Goal: Transaction & Acquisition: Purchase product/service

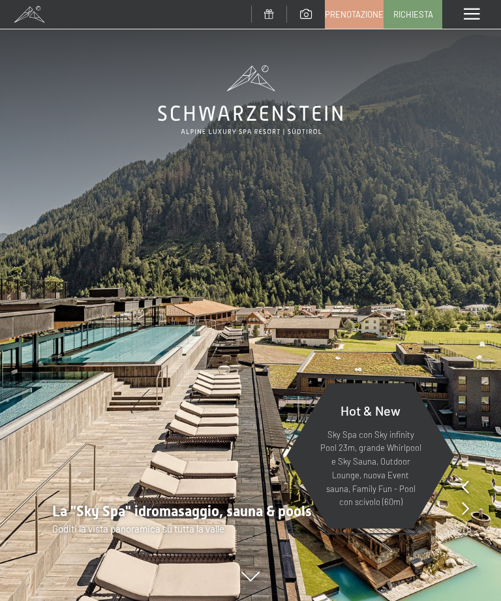
click at [469, 17] on span at bounding box center [472, 14] width 16 height 12
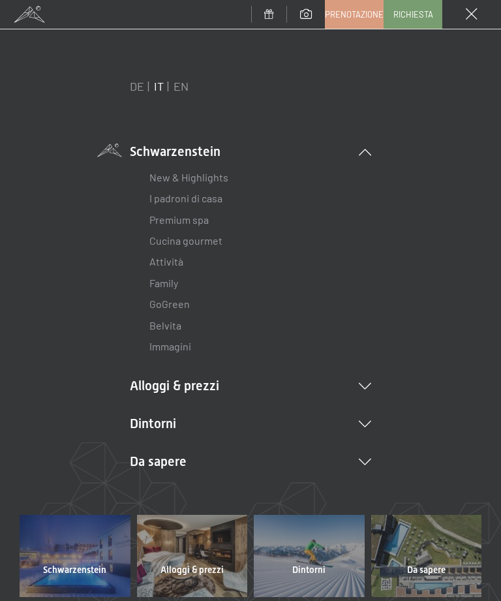
click at [369, 389] on li "Alloggi & prezzi Servizi inclusi Camere & prezzi Lista Offerte Lista Prezzi per…" at bounding box center [250, 385] width 241 height 18
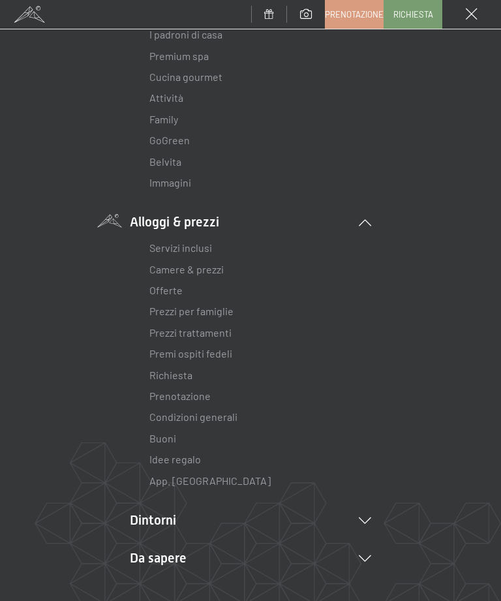
scroll to position [165, 0]
click at [188, 451] on link "Idee regalo" at bounding box center [175, 457] width 52 height 12
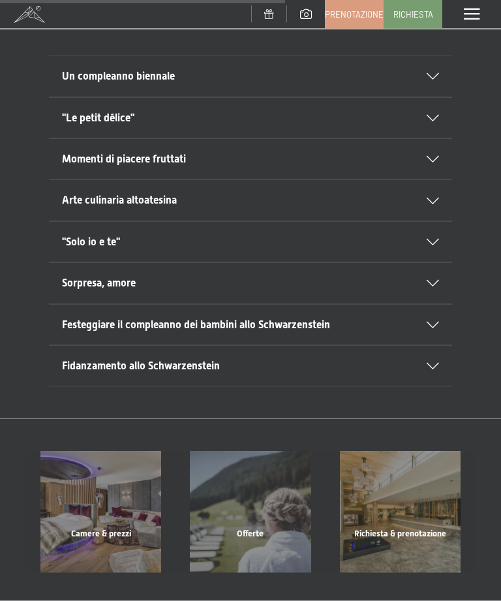
scroll to position [661, 0]
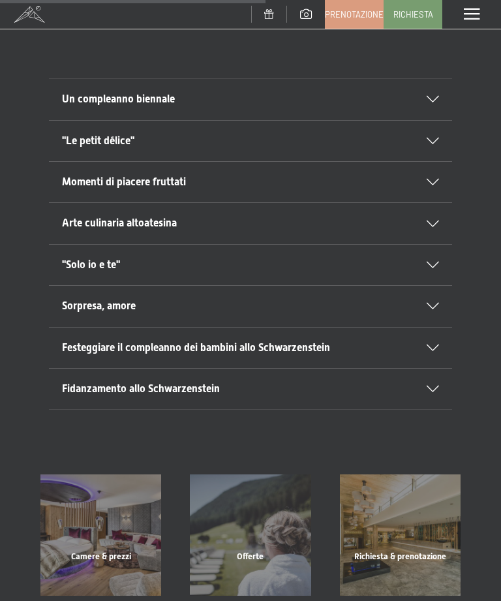
click at [429, 327] on div "Festeggiare il compleanno dei bambini allo Schwarzenstein" at bounding box center [250, 347] width 377 height 40
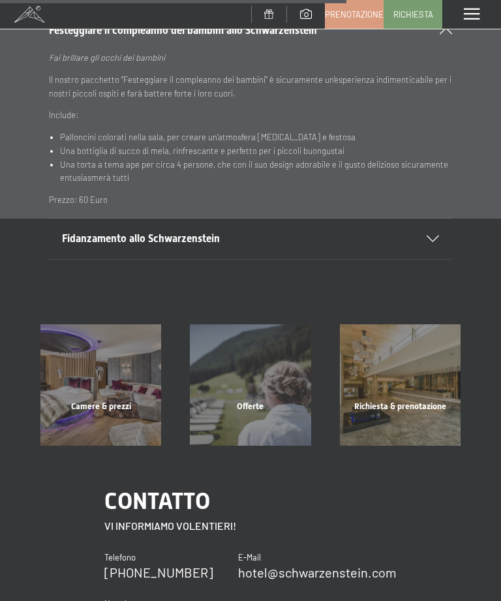
scroll to position [978, 0]
click at [279, 400] on div "Offerte" at bounding box center [249, 422] width 149 height 44
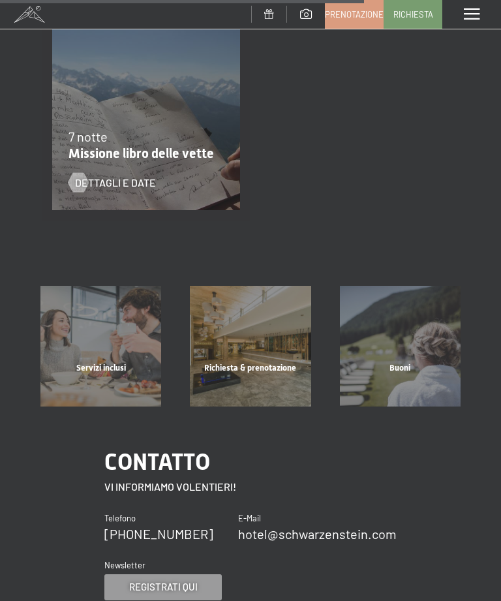
scroll to position [1784, 0]
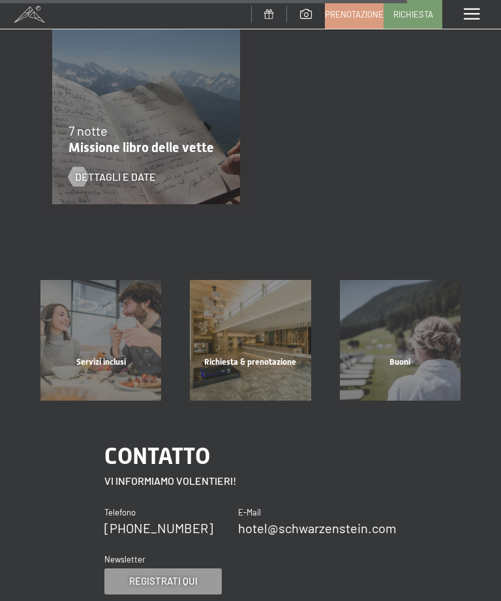
click at [408, 356] on div "Buoni" at bounding box center [399, 378] width 149 height 44
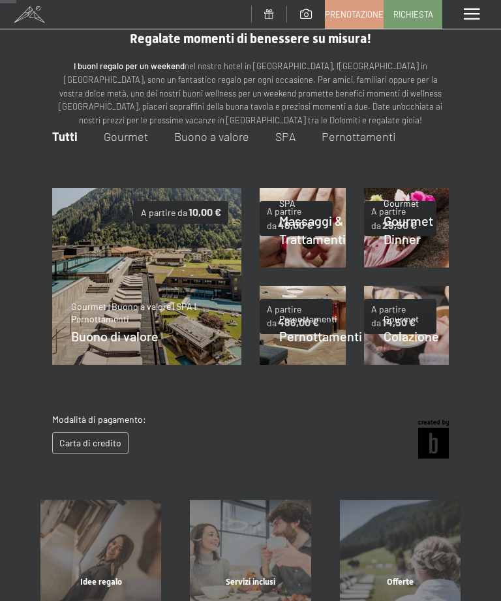
scroll to position [25, 0]
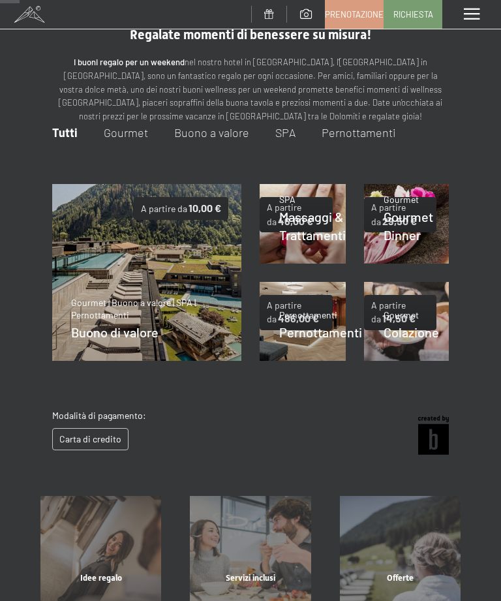
click at [314, 344] on img at bounding box center [303, 321] width 86 height 79
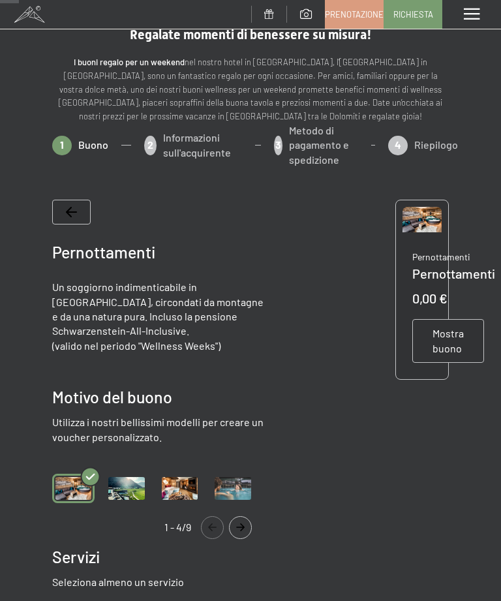
scroll to position [70, 0]
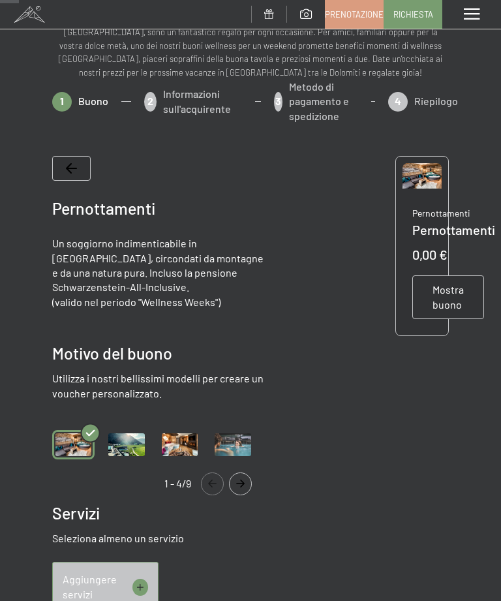
click at [331, 320] on div "Pernottamenti Un soggiorno indimenticabile in [GEOGRAPHIC_DATA], circondati da …" at bounding box center [250, 611] width 397 height 951
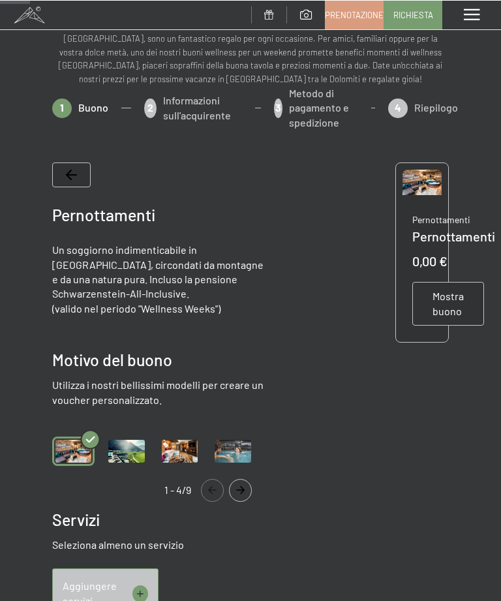
scroll to position [95, 0]
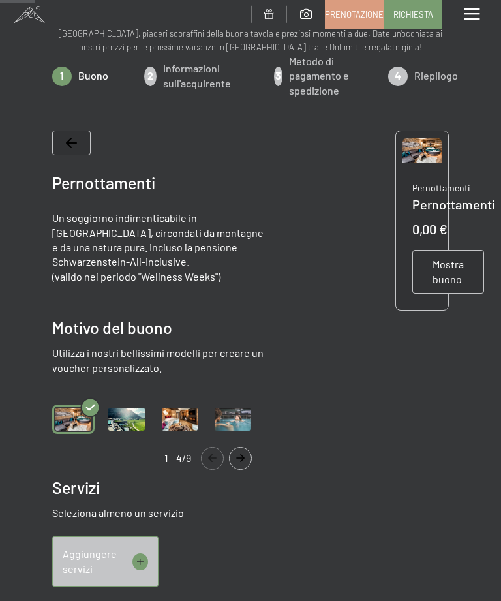
click at [205, 459] on button "Navigate to previous slide" at bounding box center [212, 458] width 23 height 23
click at [219, 454] on icon "Navigate to previous slide" at bounding box center [213, 458] width 22 height 8
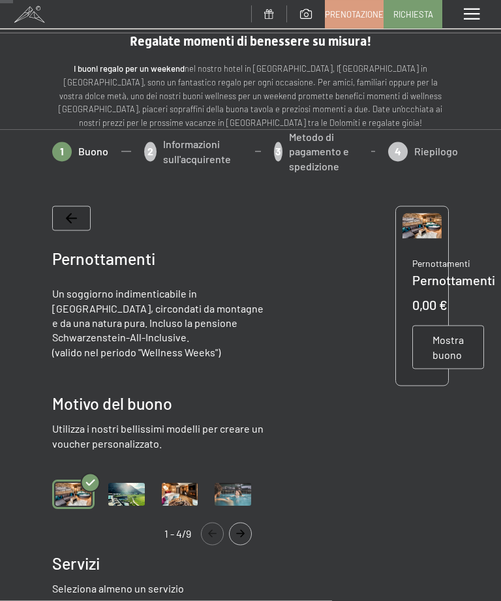
scroll to position [46, 0]
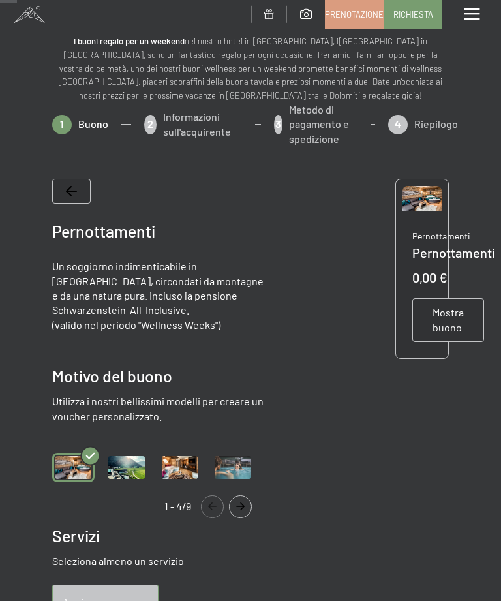
click at [459, 312] on span "Mostra buono" at bounding box center [447, 319] width 31 height 29
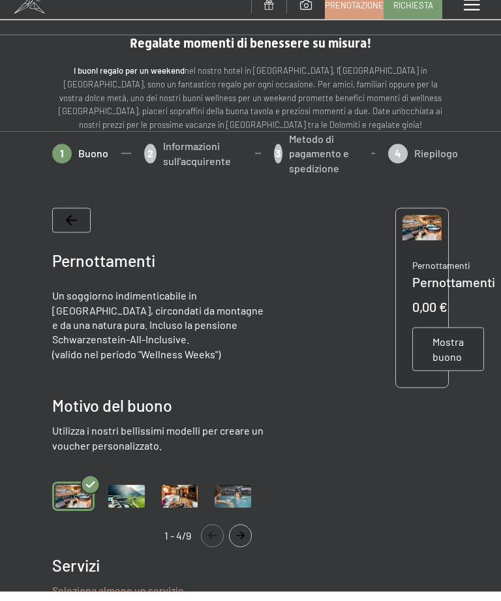
scroll to position [0, 0]
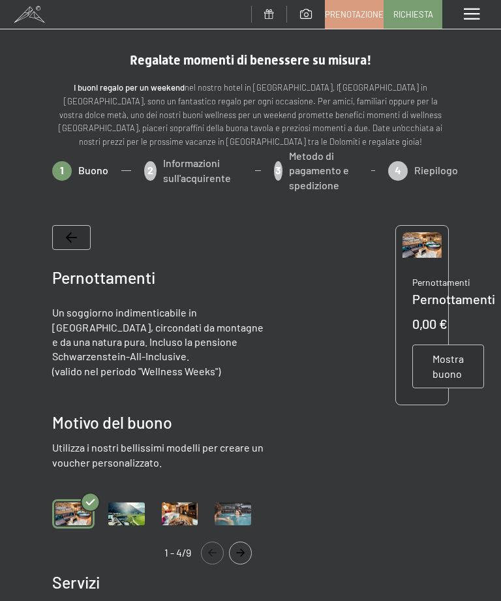
click at [69, 234] on icon at bounding box center [71, 237] width 11 height 10
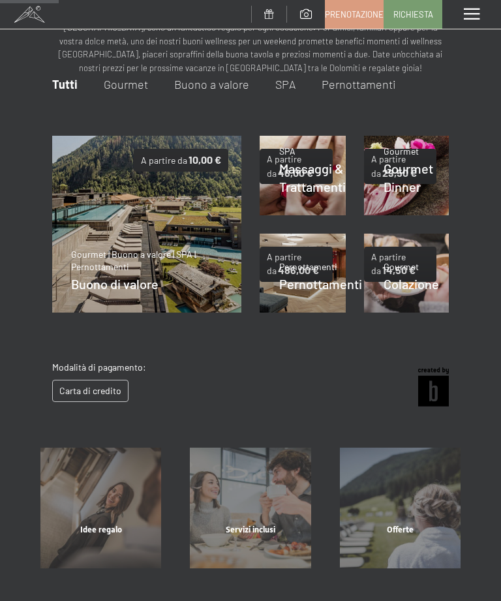
scroll to position [81, 0]
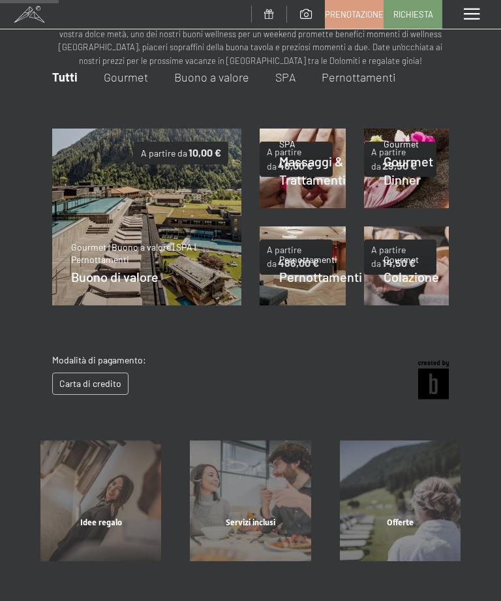
click at [316, 262] on div "Dettagli" at bounding box center [308, 273] width 58 height 23
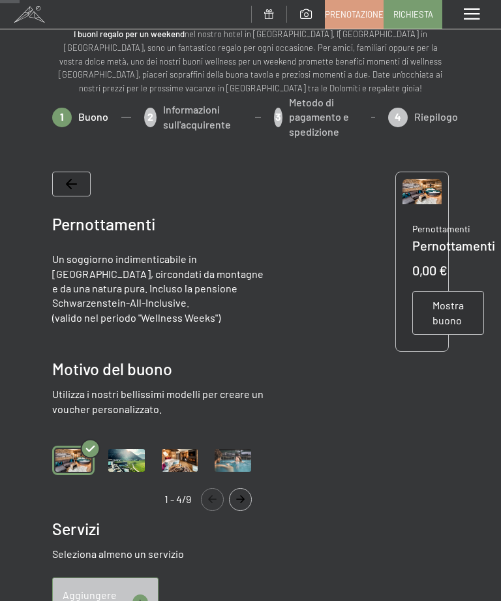
click at [469, 246] on span "Pernottamenti" at bounding box center [453, 245] width 83 height 16
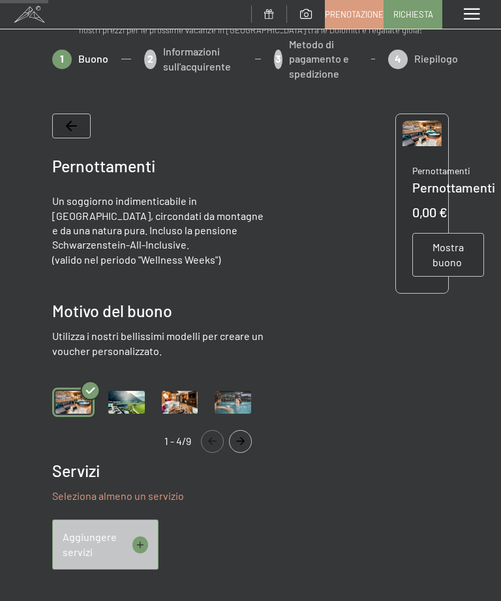
scroll to position [146, 0]
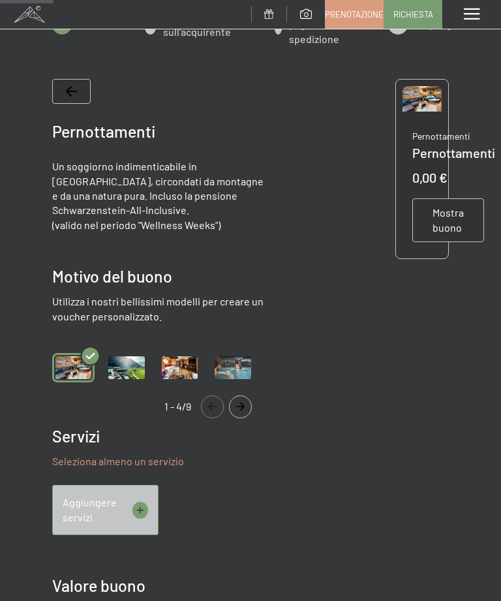
click at [131, 512] on span "Aggiungere servizi" at bounding box center [98, 509] width 70 height 29
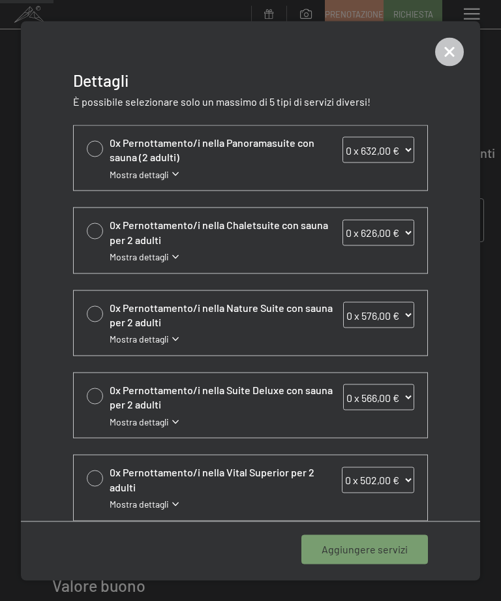
click at [91, 471] on div at bounding box center [95, 478] width 16 height 16
select select "1"
click at [408, 555] on div "Aggiungere 1 servizio" at bounding box center [359, 549] width 138 height 29
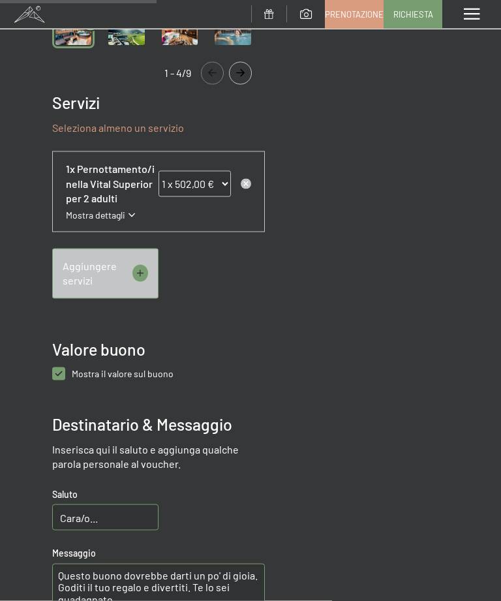
scroll to position [484, 0]
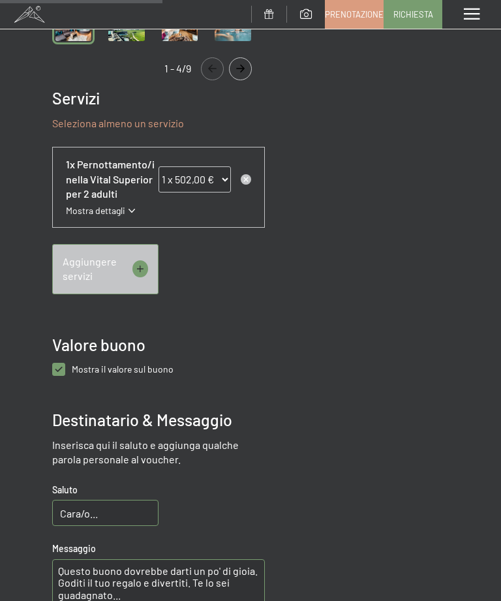
click at [112, 217] on span "Mostra dettagli" at bounding box center [95, 210] width 59 height 13
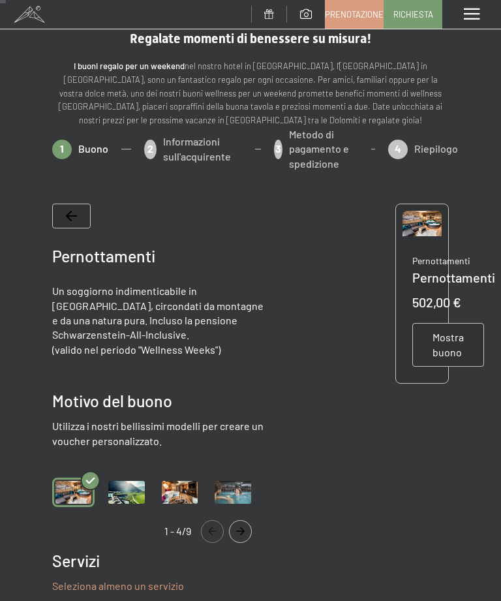
scroll to position [0, 0]
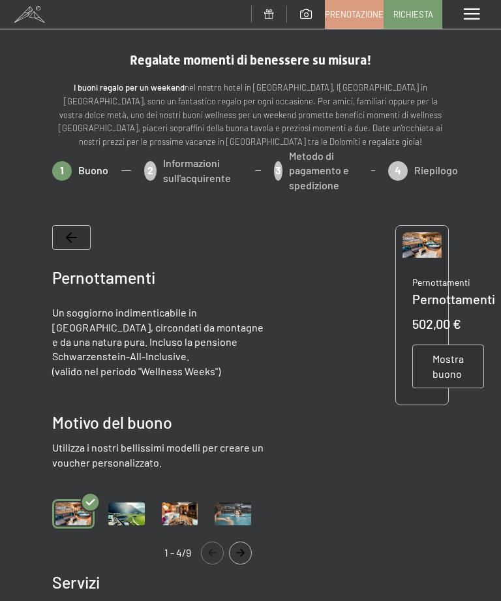
click at [455, 361] on span "Mostra buono" at bounding box center [447, 366] width 31 height 29
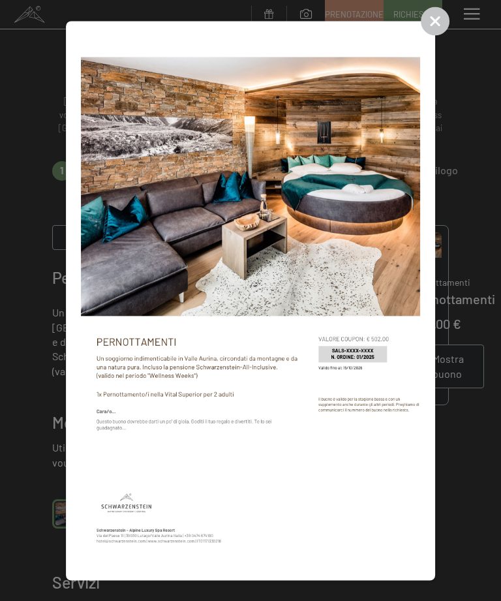
click at [449, 24] on icon at bounding box center [435, 21] width 29 height 29
